Goal: Task Accomplishment & Management: Manage account settings

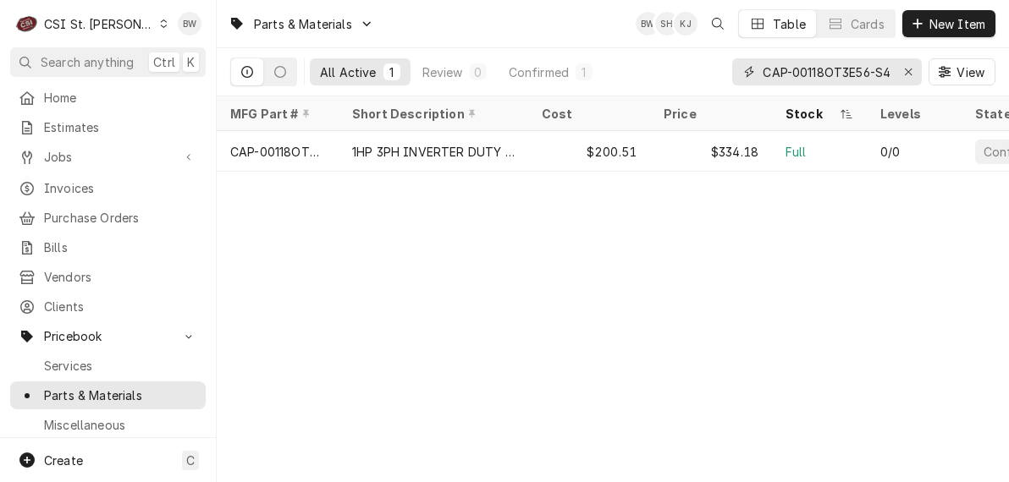
click at [840, 76] on input "CAP-00118OT3E56-S48PP" at bounding box center [826, 71] width 127 height 27
drag, startPoint x: 881, startPoint y: 70, endPoint x: 750, endPoint y: 61, distance: 131.5
click at [751, 61] on div "CAP-00118OT3E56-S48PP" at bounding box center [827, 71] width 190 height 27
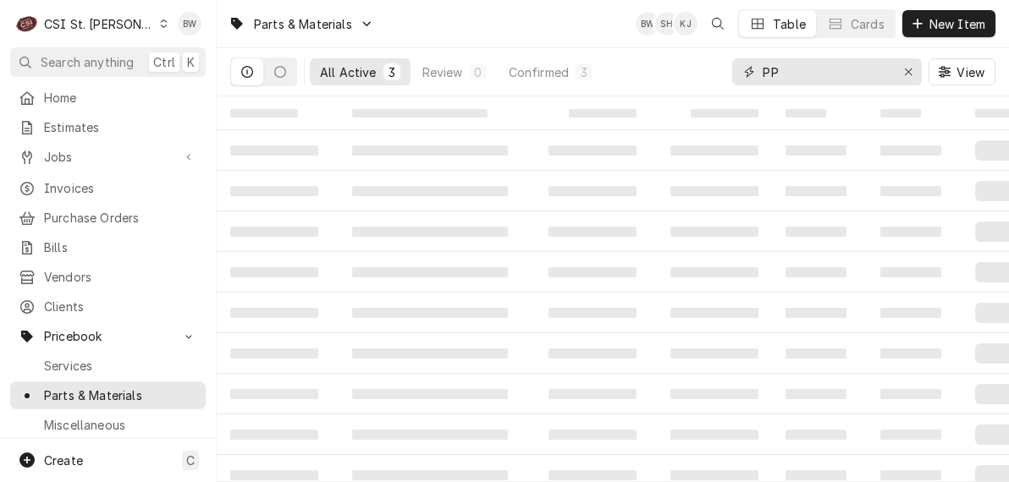
type input "P"
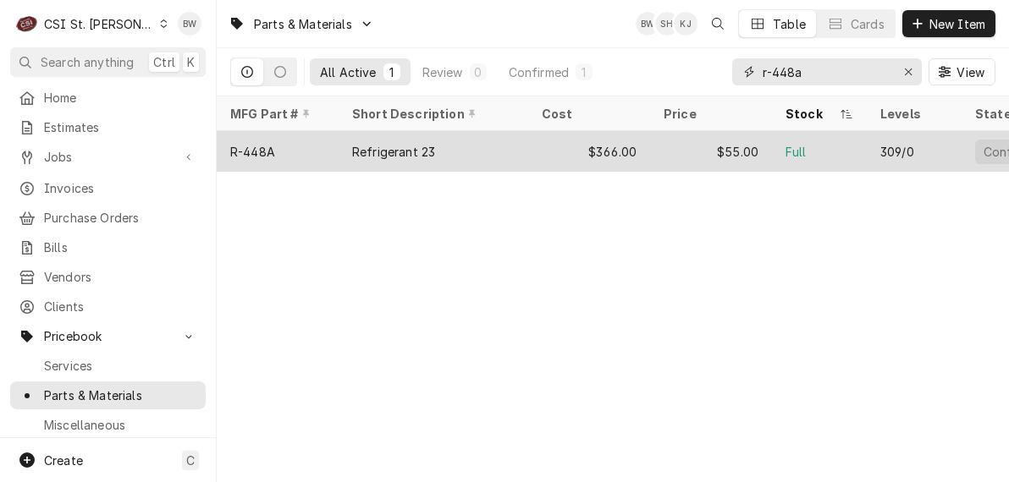
type input "r-448a"
click at [277, 140] on div "R-448A" at bounding box center [278, 151] width 122 height 41
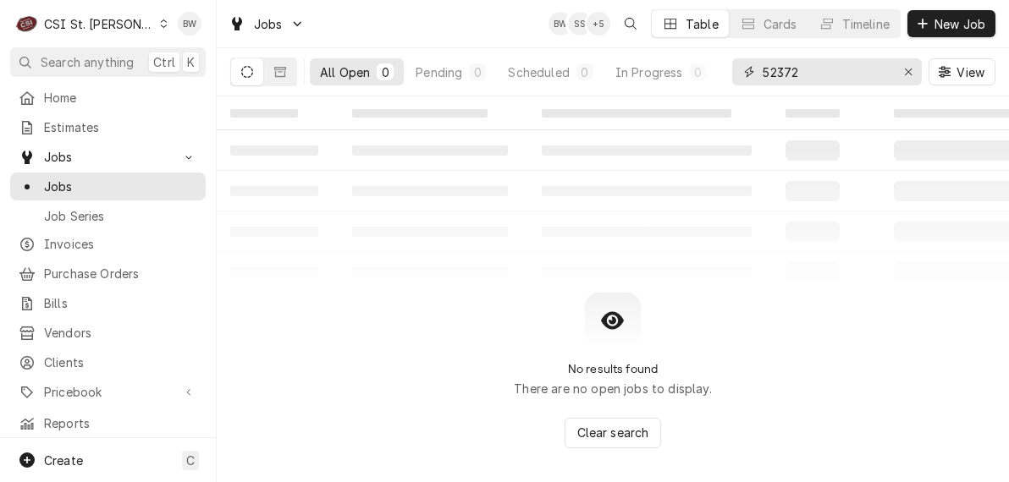
drag, startPoint x: 844, startPoint y: 78, endPoint x: 733, endPoint y: 69, distance: 111.2
click at [733, 69] on div "52372" at bounding box center [827, 71] width 190 height 27
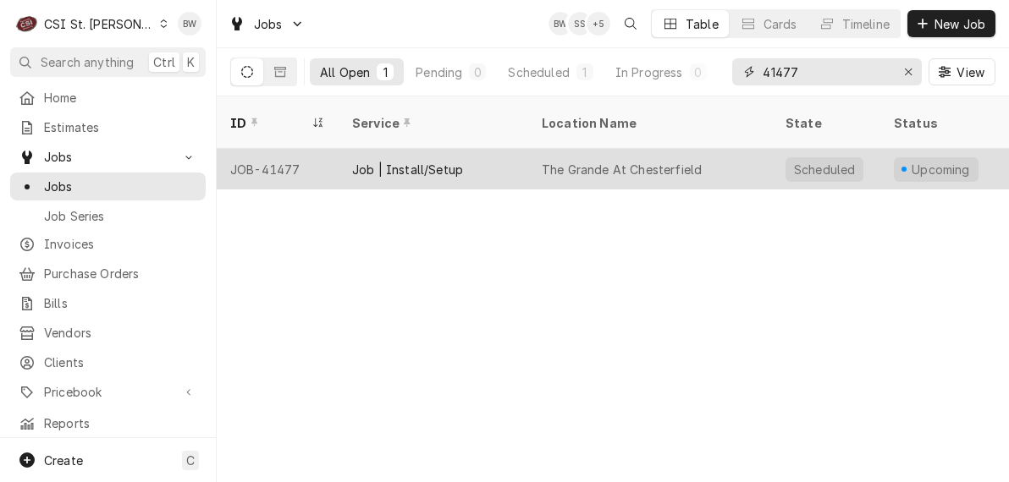
type input "41477"
click at [277, 149] on div "JOB-41477" at bounding box center [278, 169] width 122 height 41
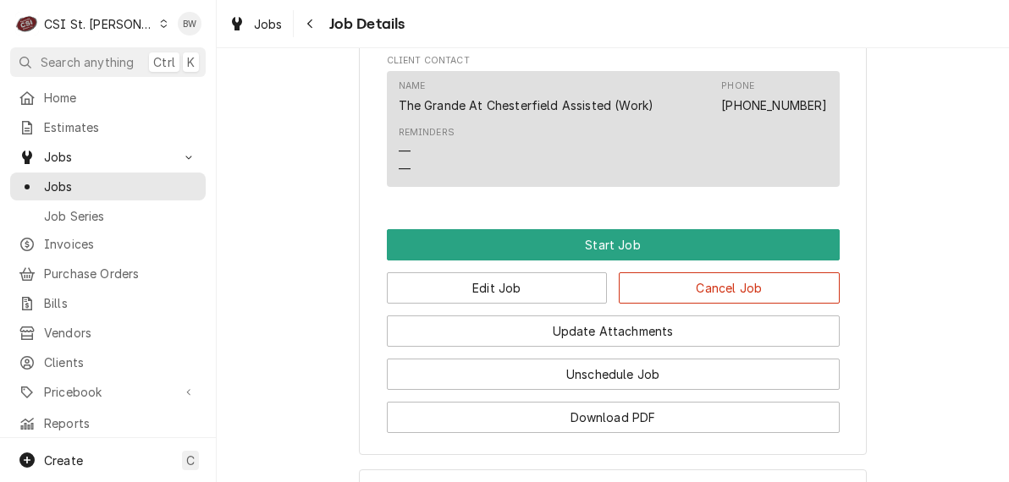
scroll to position [2450, 0]
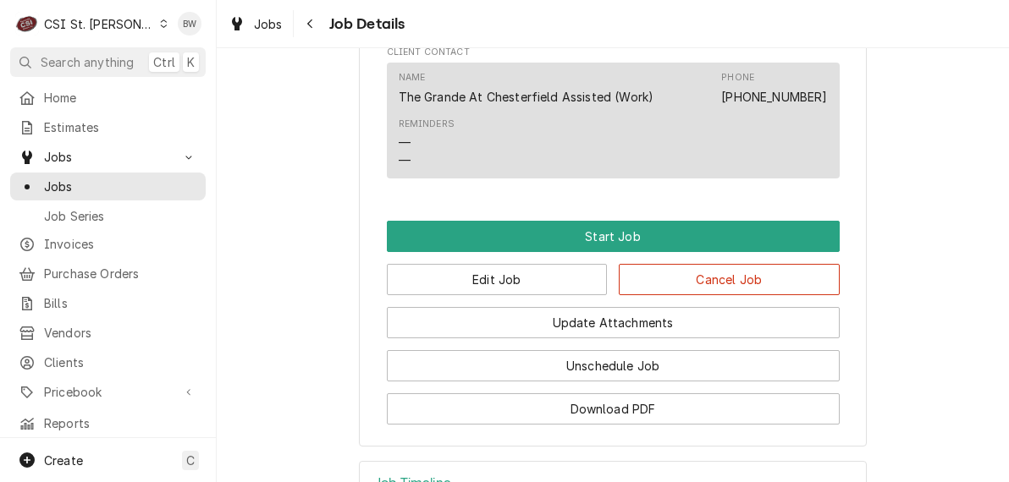
click at [432, 476] on h3 "Job Timeline" at bounding box center [414, 484] width 74 height 16
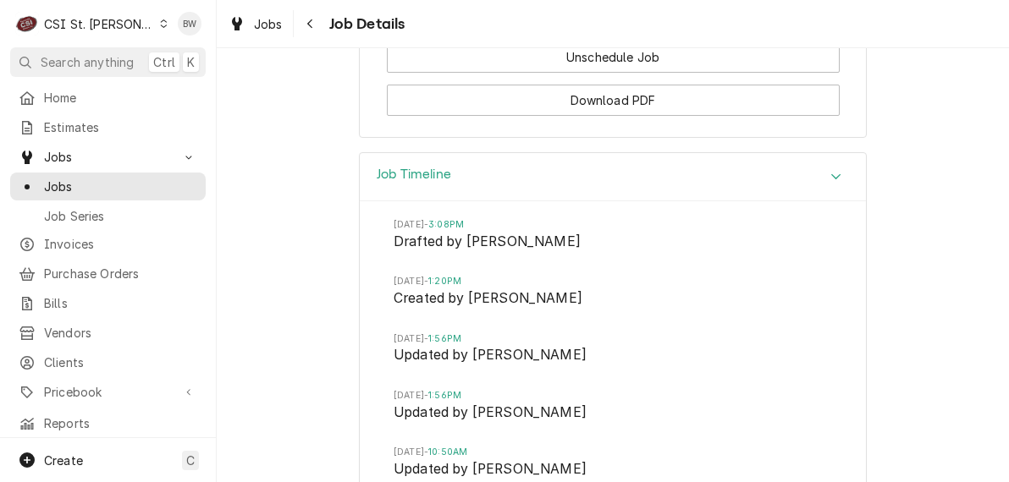
scroll to position [2760, 0]
click at [304, 19] on div "Navigate back" at bounding box center [310, 23] width 17 height 17
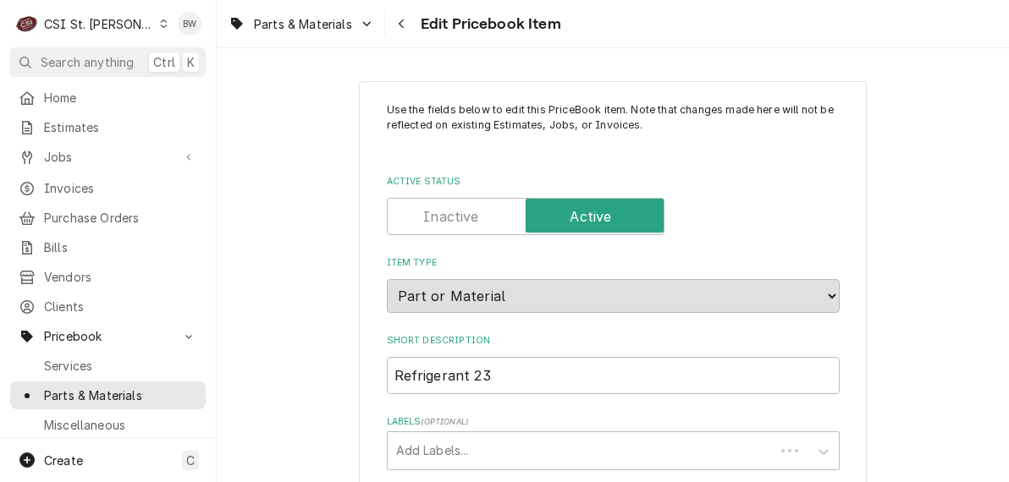
type textarea "x"
click at [654, 52] on div "Use the fields below to edit this PriceBook item. Note that changes made here w…" at bounding box center [613, 265] width 792 height 434
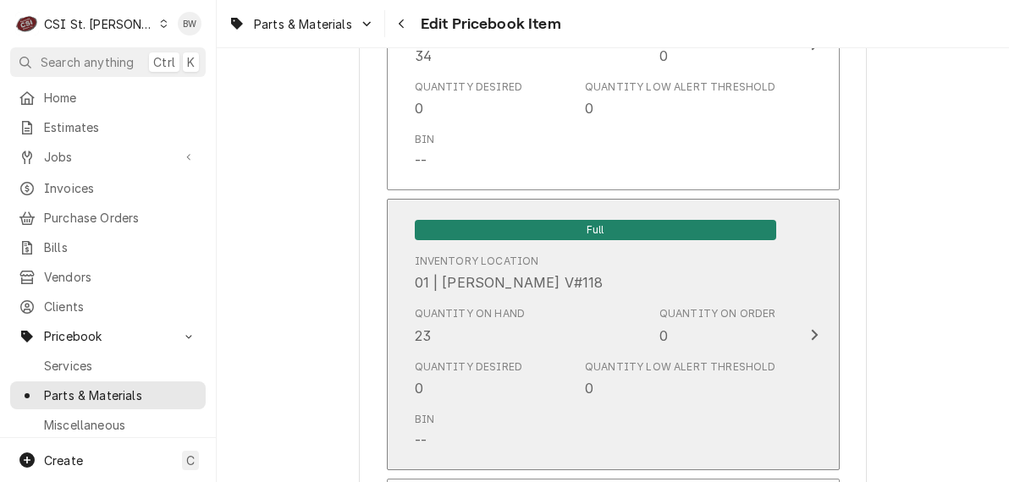
click at [450, 309] on div "Quantity on Hand 23" at bounding box center [470, 325] width 111 height 39
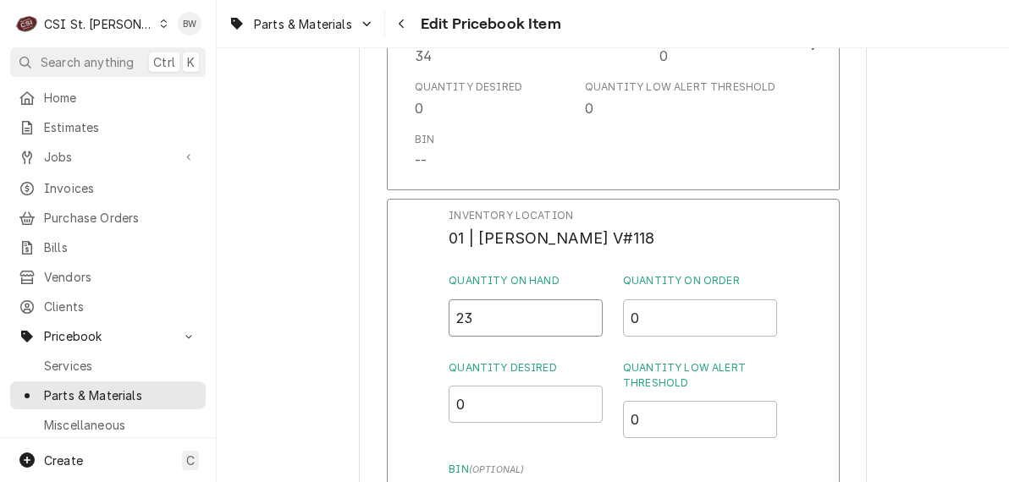
drag, startPoint x: 485, startPoint y: 302, endPoint x: 442, endPoint y: 299, distance: 43.3
click at [442, 299] on div "Inventory Location 01 | MIKE BAKER V#118 Quantity on Hand 23 Quantity on Order …" at bounding box center [613, 419] width 453 height 440
type input "15"
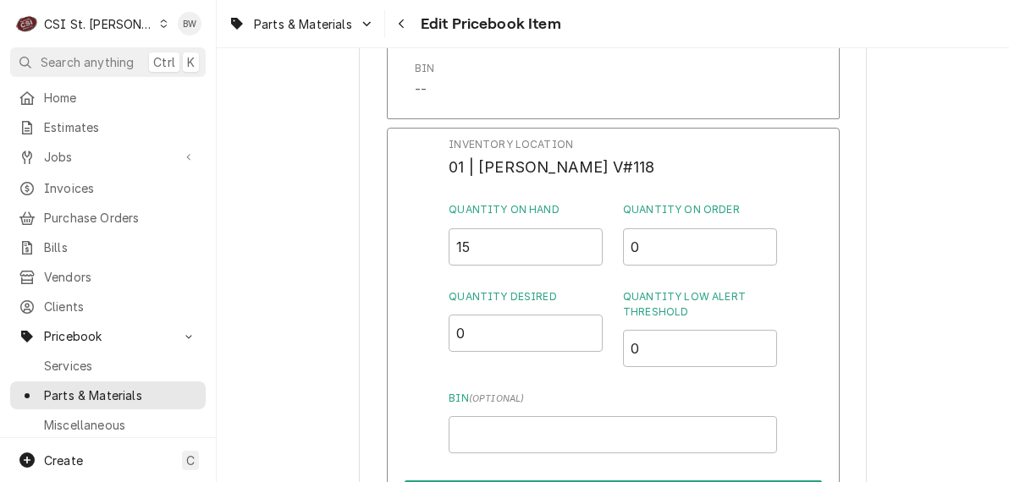
scroll to position [5392, 0]
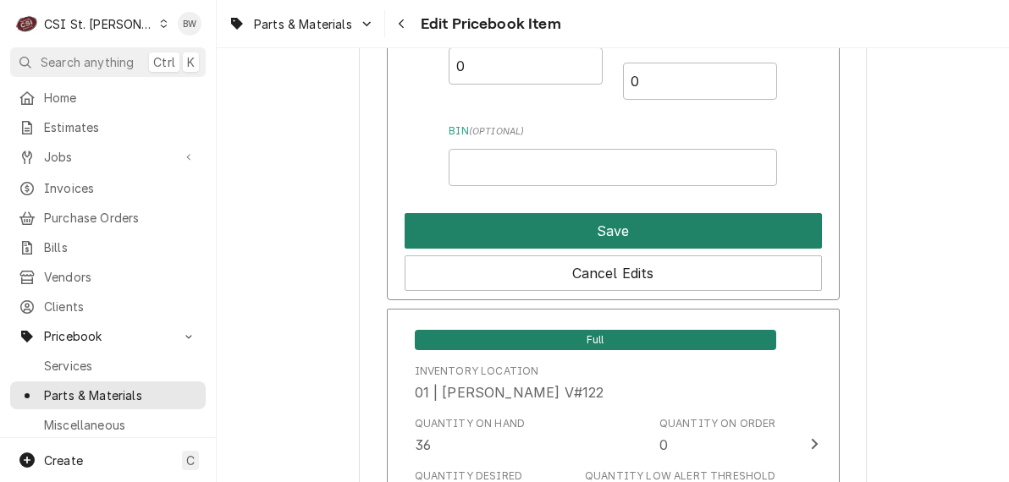
click at [599, 223] on button "Save" at bounding box center [613, 231] width 417 height 36
type textarea "x"
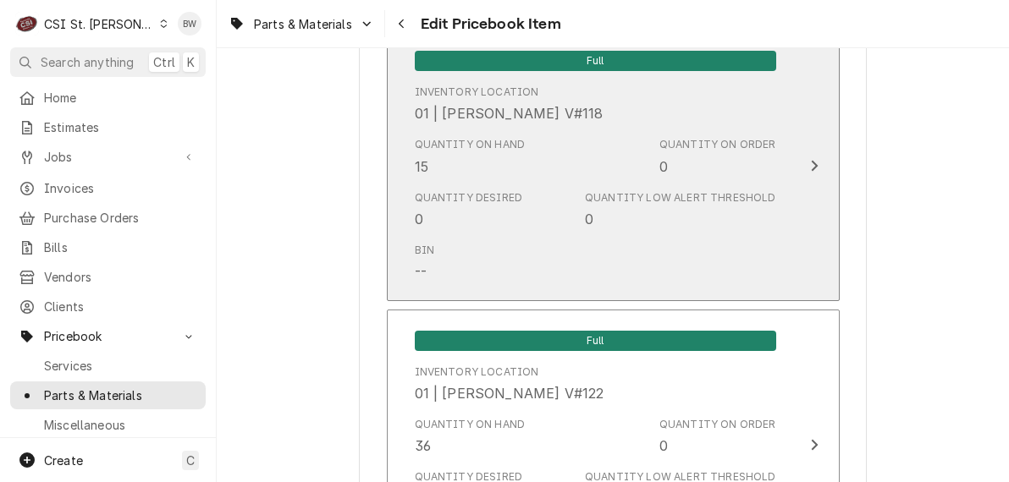
scroll to position [7576, 0]
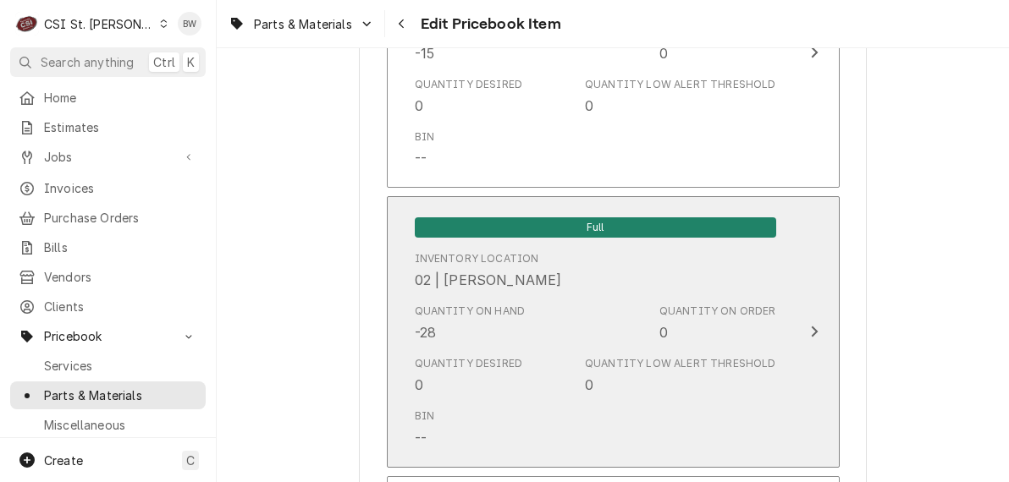
click at [444, 312] on div "Quantity on Hand -28" at bounding box center [470, 323] width 111 height 39
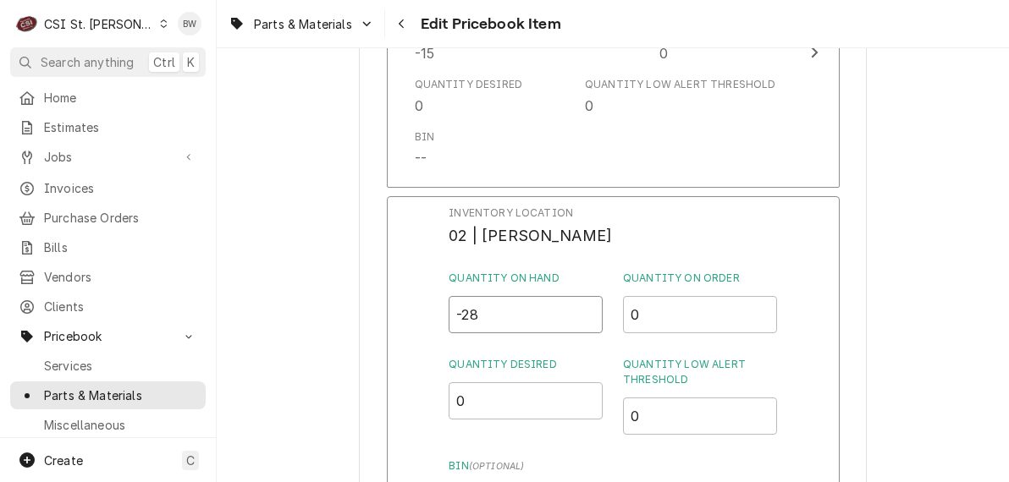
drag, startPoint x: 516, startPoint y: 306, endPoint x: 424, endPoint y: 303, distance: 92.3
click at [424, 303] on div "Inventory Location 02 | MIKE BARNETT Quantity on Hand -28 Quantity on Order 0 Q…" at bounding box center [613, 416] width 453 height 440
type input "-20"
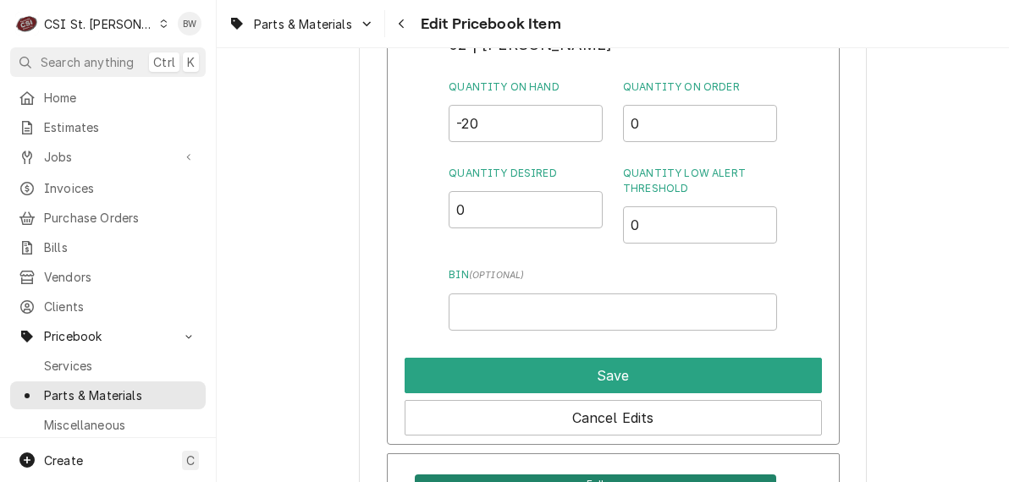
scroll to position [7831, 0]
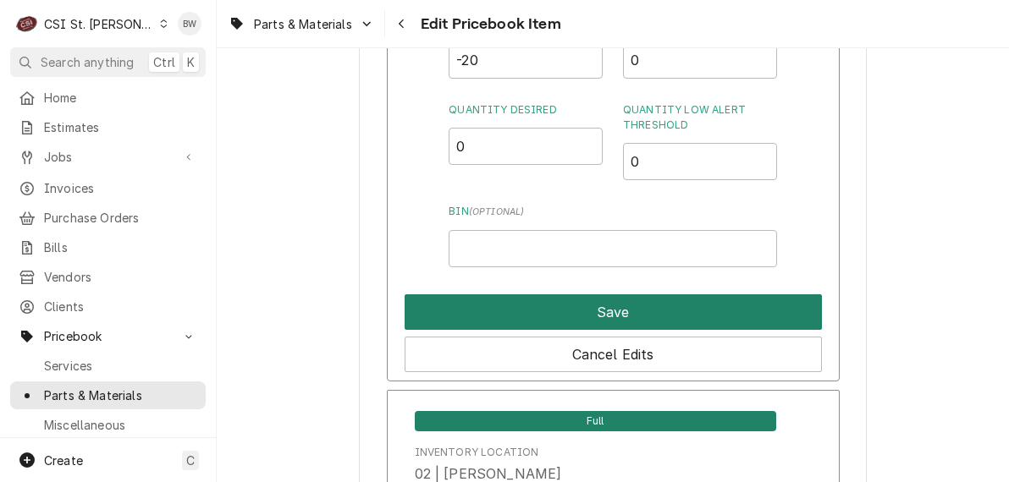
click at [556, 295] on button "Save" at bounding box center [613, 313] width 417 height 36
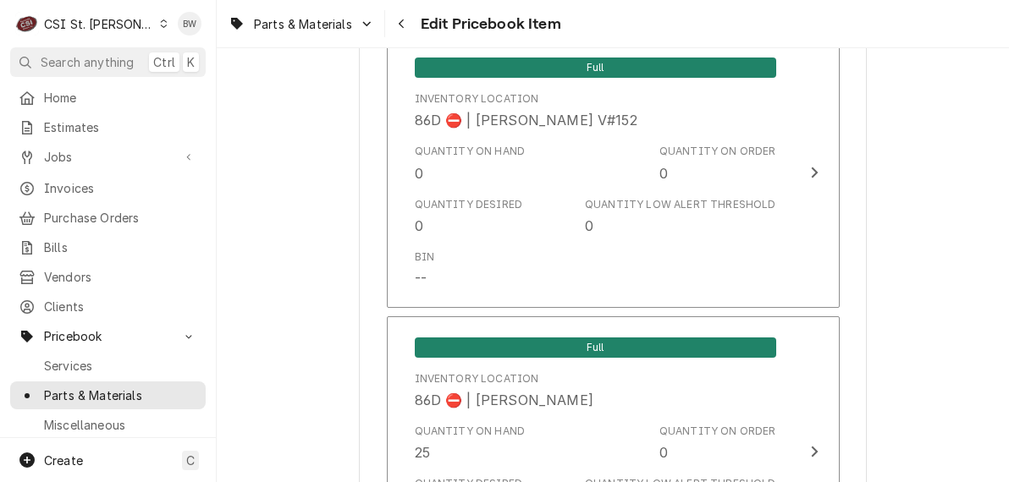
scroll to position [14644, 0]
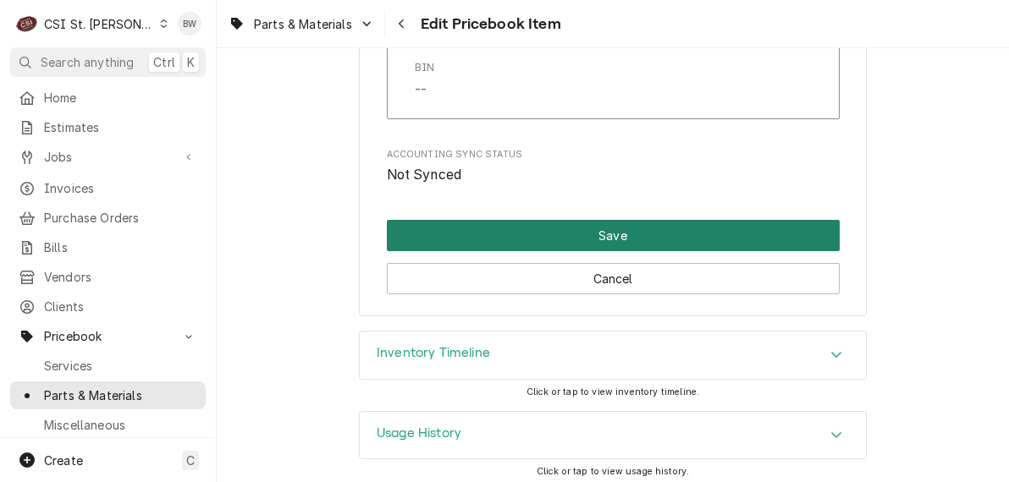
click at [557, 232] on button "Save" at bounding box center [613, 235] width 453 height 31
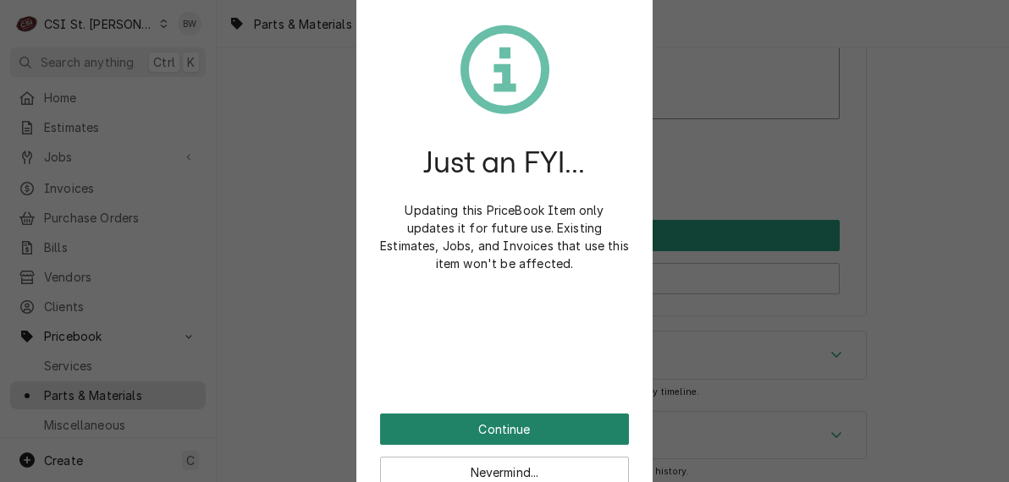
click at [504, 422] on button "Continue" at bounding box center [504, 429] width 249 height 31
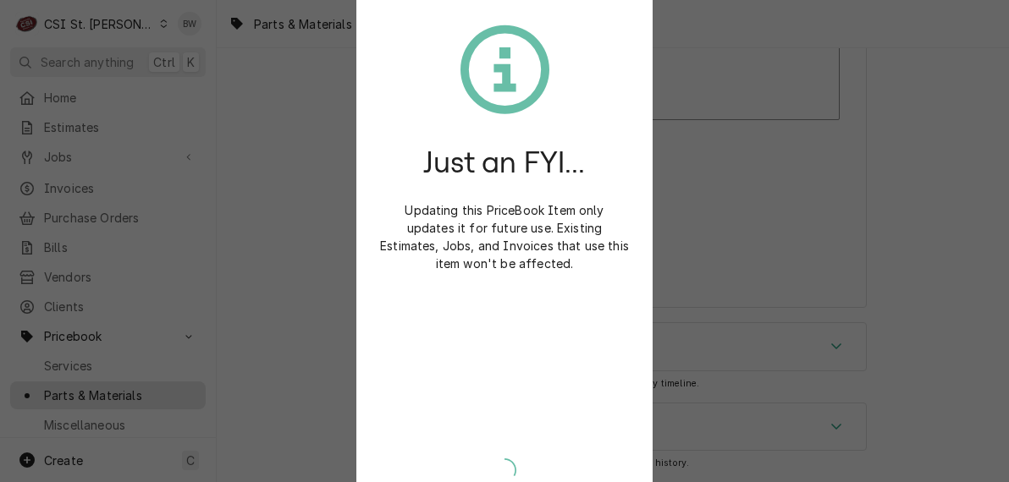
scroll to position [14635, 0]
type textarea "x"
